Goal: Task Accomplishment & Management: Manage account settings

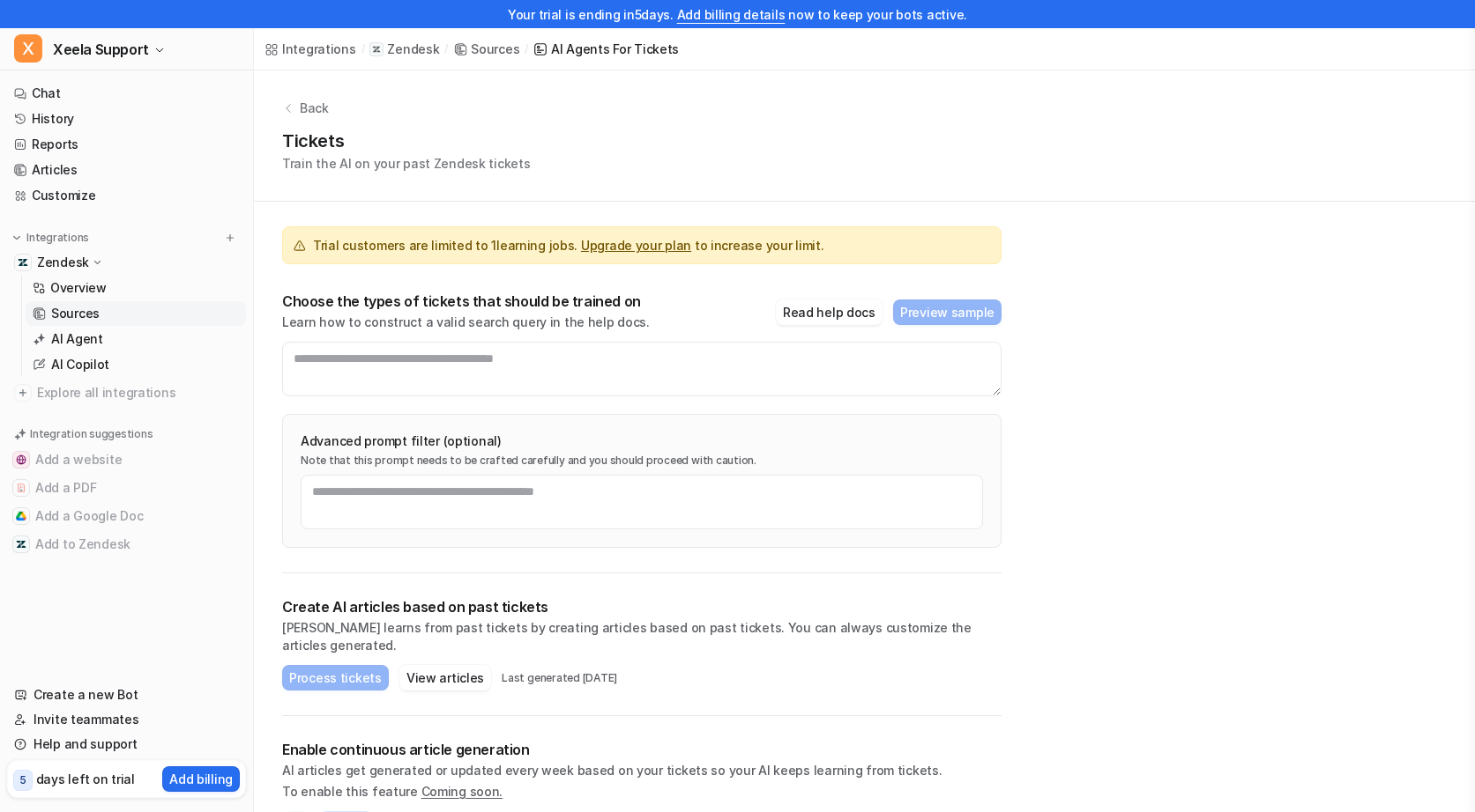
scroll to position [24, 0]
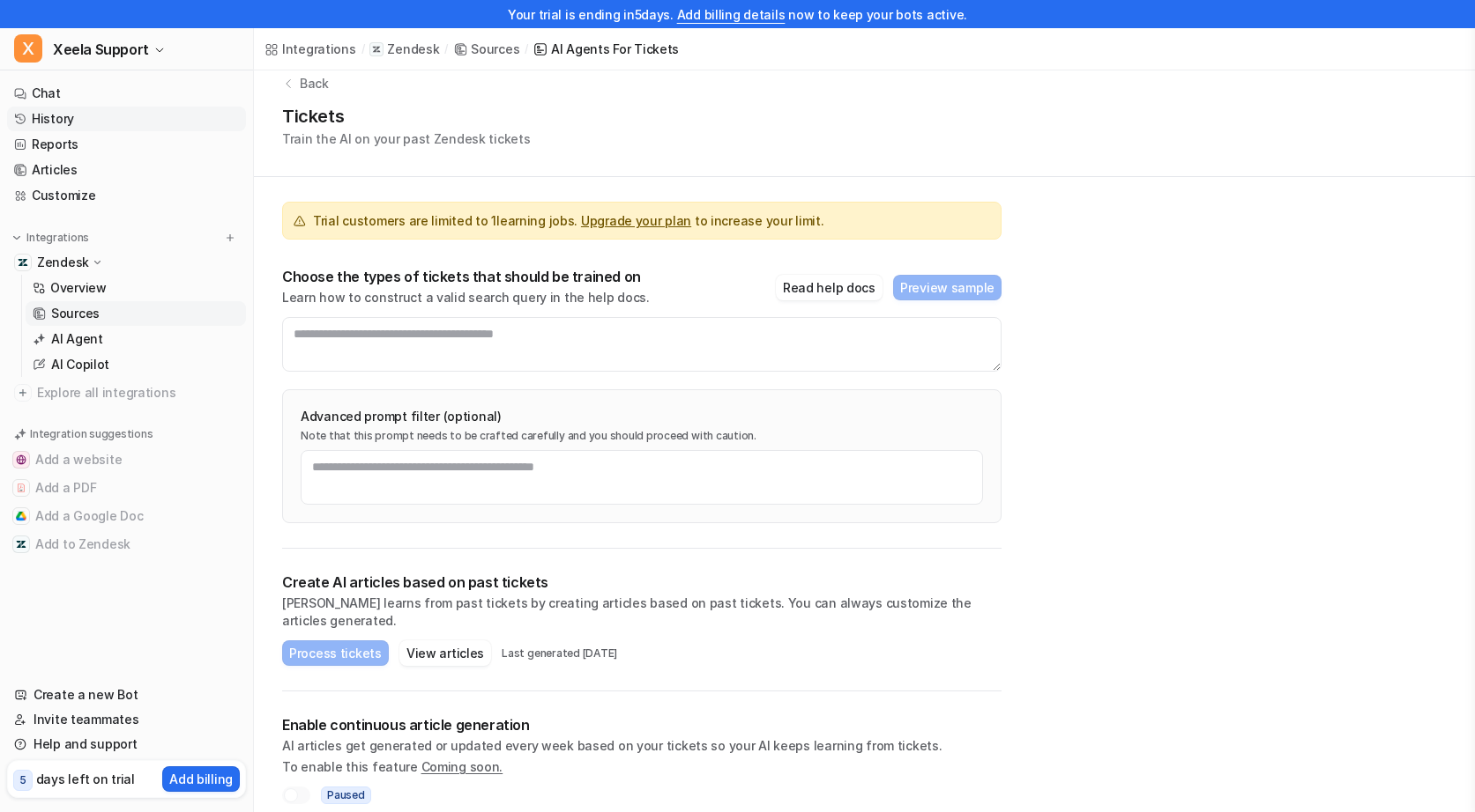
click at [72, 116] on link "History" at bounding box center [126, 118] width 239 height 24
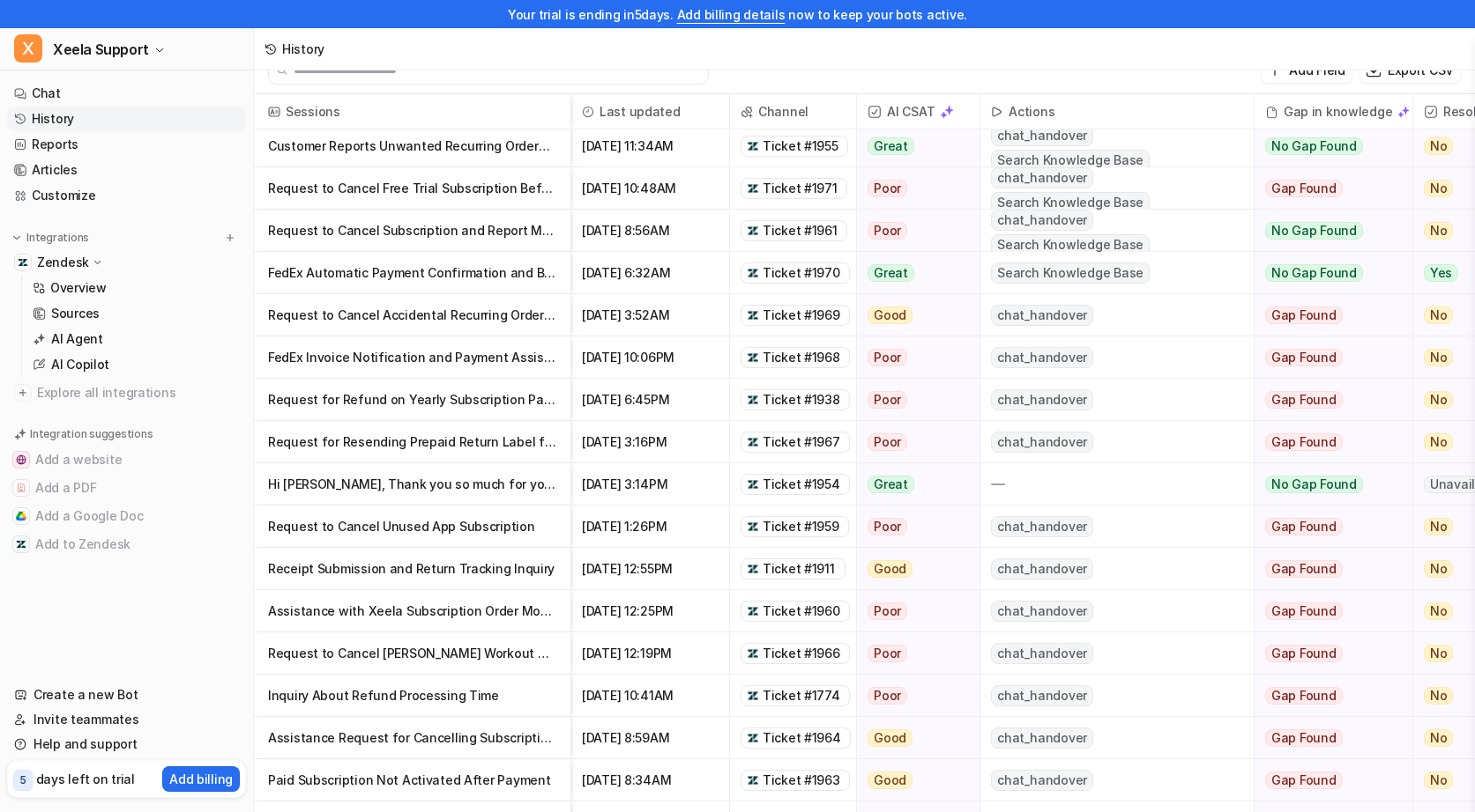
scroll to position [76, 0]
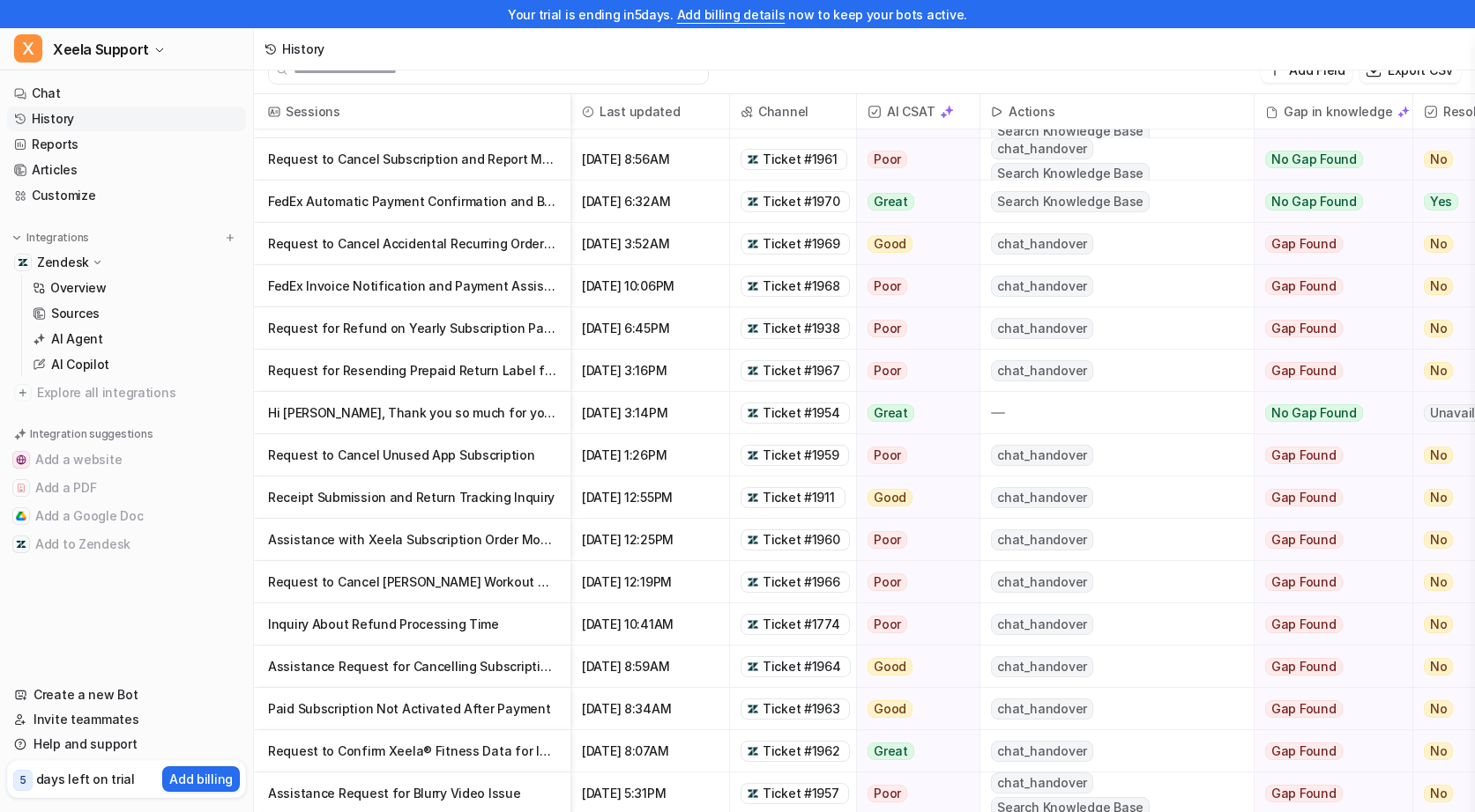
click at [437, 406] on p "Hi [PERSON_NAME], Thank you so much for your kind response and for sharing my i…" at bounding box center [411, 413] width 288 height 43
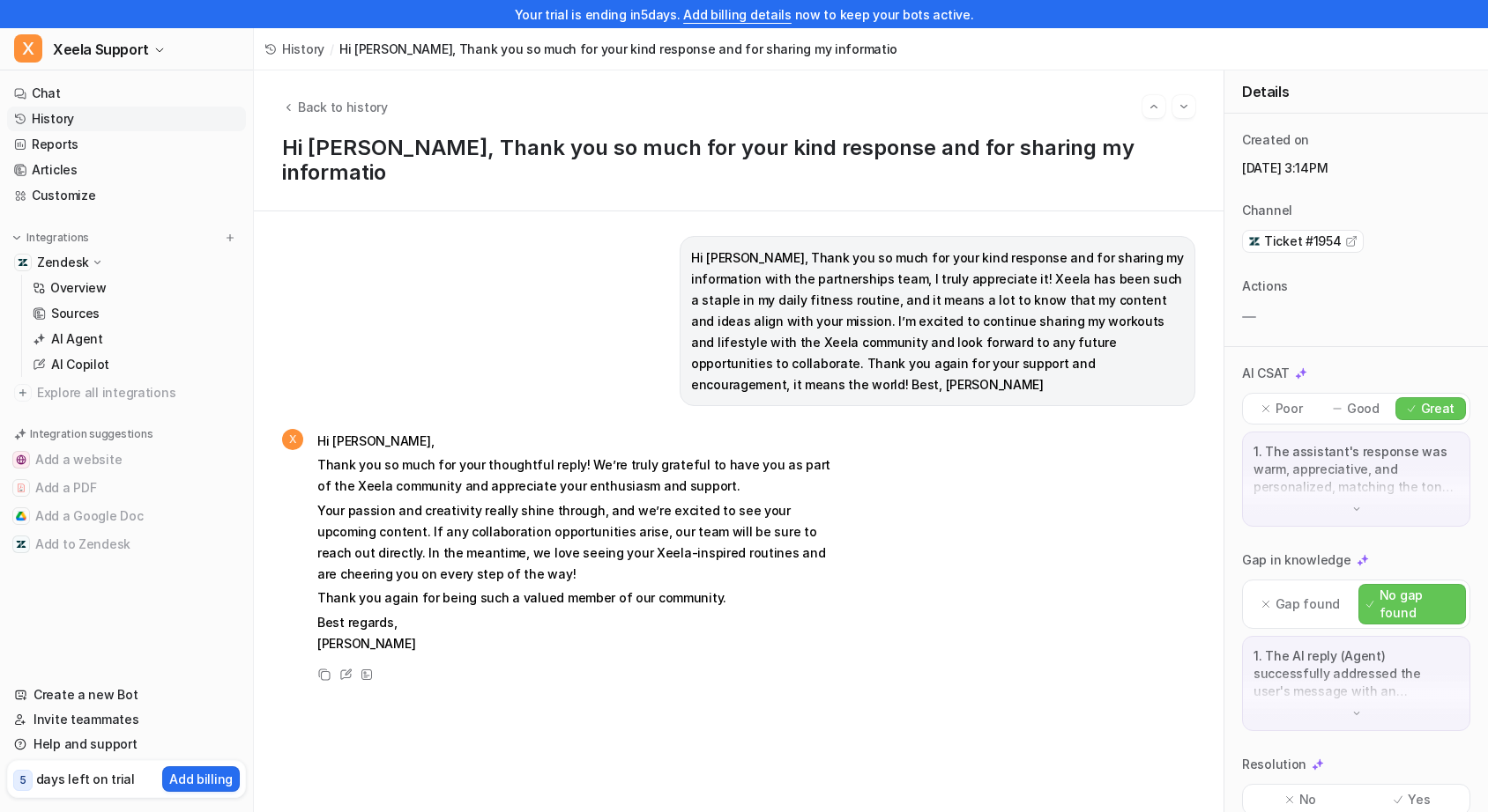
click at [82, 121] on link "History" at bounding box center [126, 118] width 239 height 24
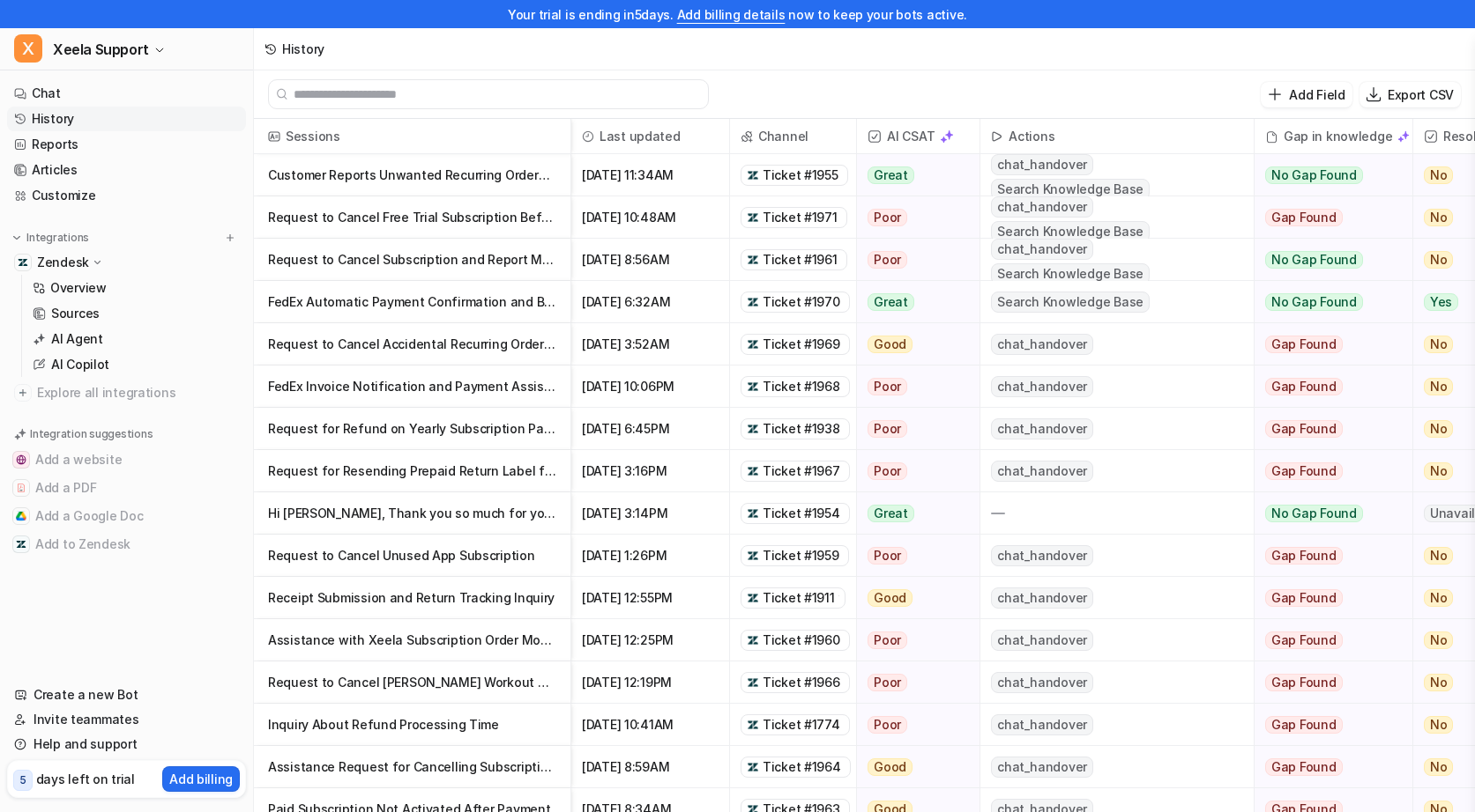
click at [98, 268] on icon at bounding box center [98, 262] width 14 height 13
click at [63, 236] on p "Integrations" at bounding box center [57, 238] width 62 height 15
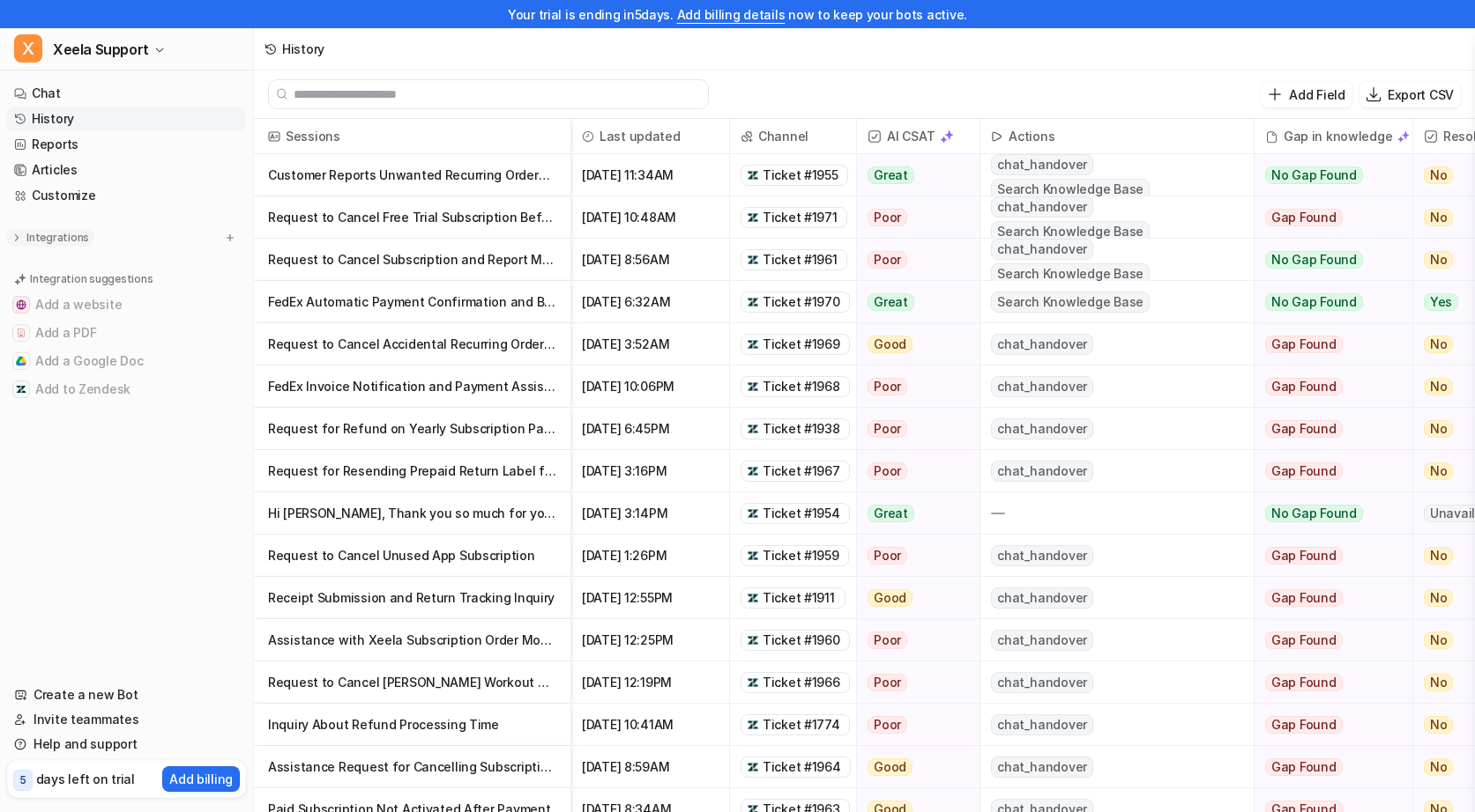
click at [63, 236] on p "Integrations" at bounding box center [57, 238] width 62 height 15
click at [63, 252] on div "Zendesk" at bounding box center [126, 262] width 239 height 24
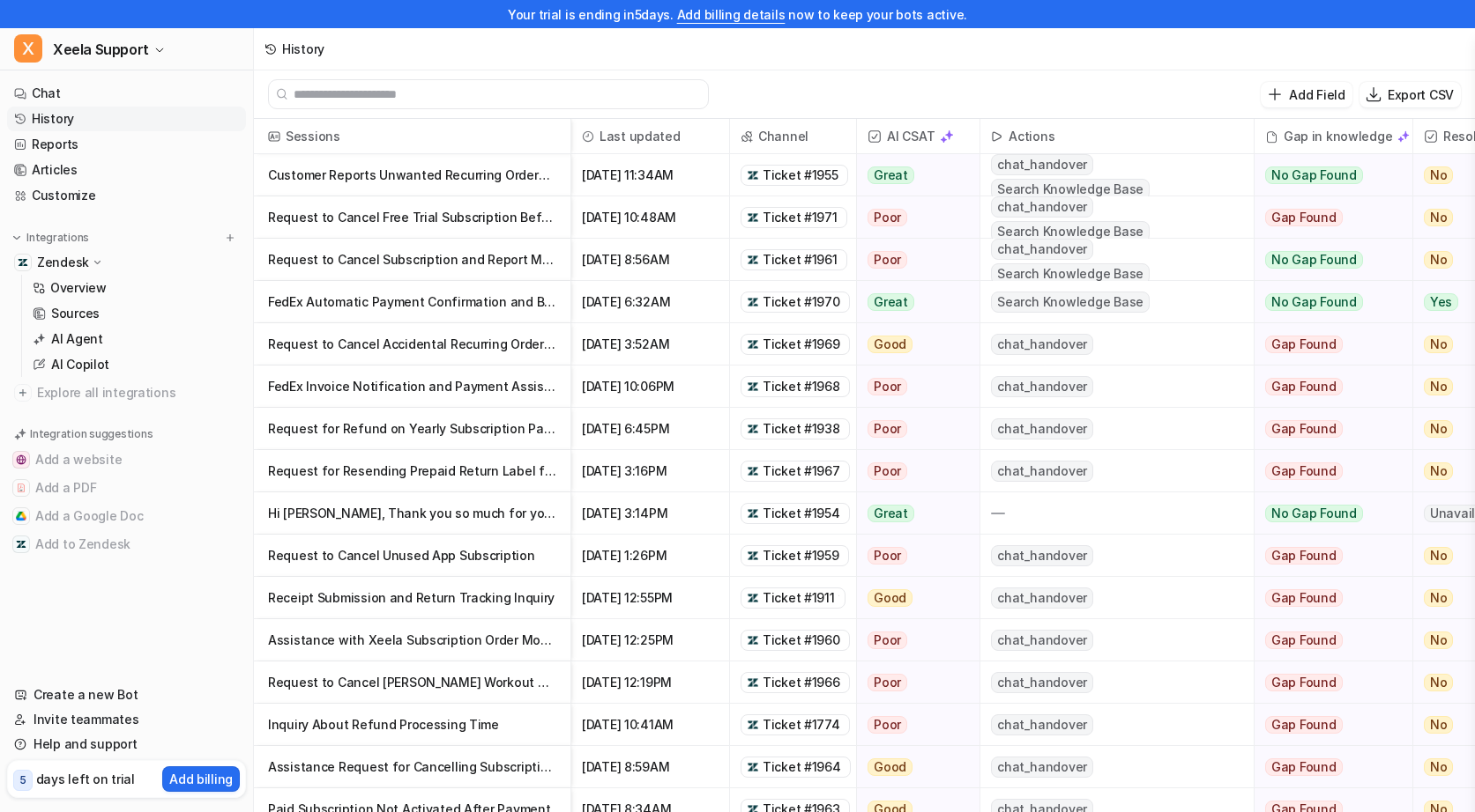
click at [64, 262] on p "Zendesk" at bounding box center [63, 263] width 52 height 17
click at [70, 260] on p "Zendesk" at bounding box center [63, 263] width 52 height 17
click at [71, 291] on p "Overview" at bounding box center [79, 288] width 56 height 17
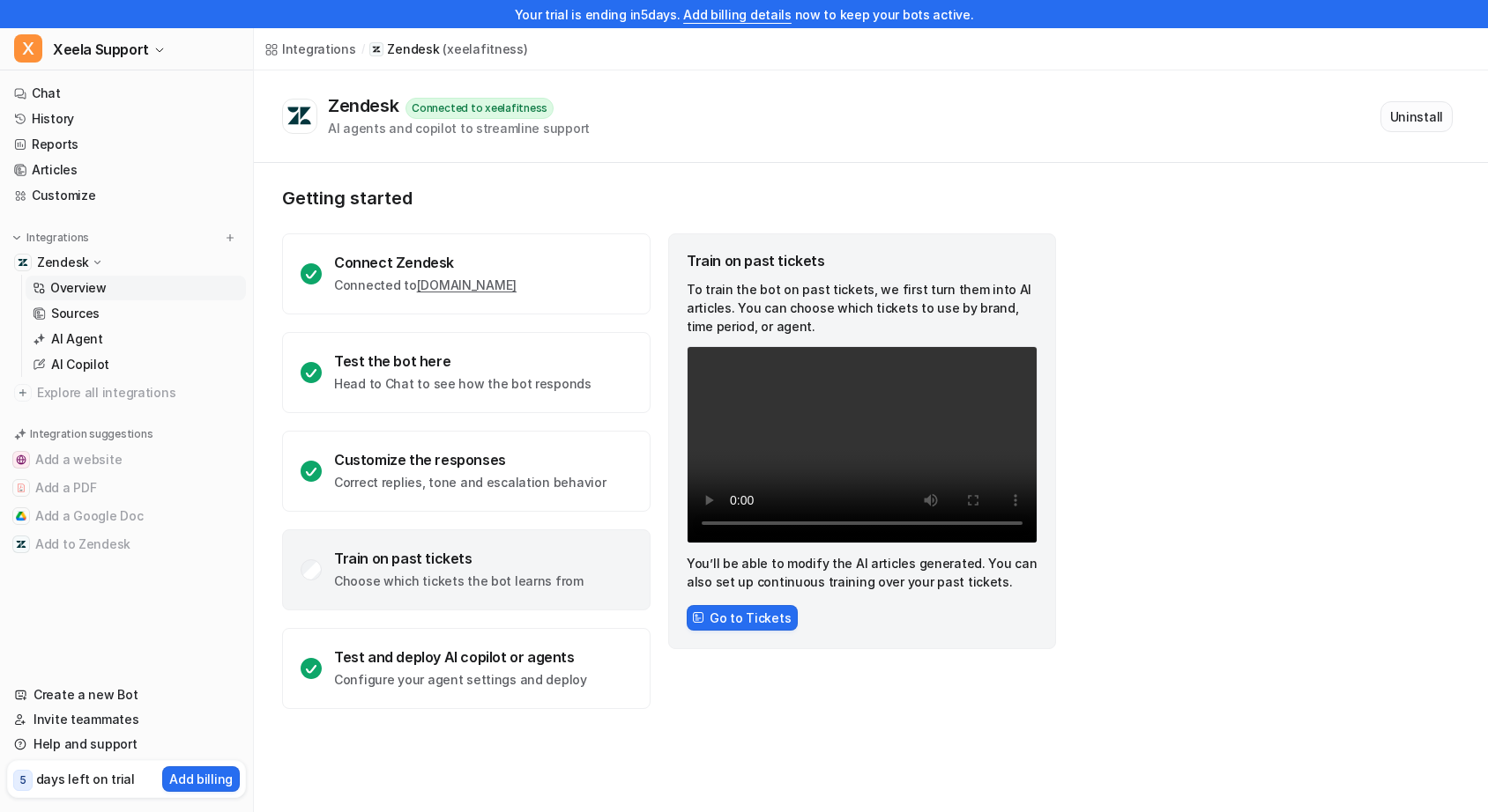
click at [1423, 120] on button "Uninstall" at bounding box center [1416, 116] width 72 height 31
click at [1395, 114] on button "Uninstall" at bounding box center [1416, 116] width 72 height 31
